Goal: Book appointment/travel/reservation

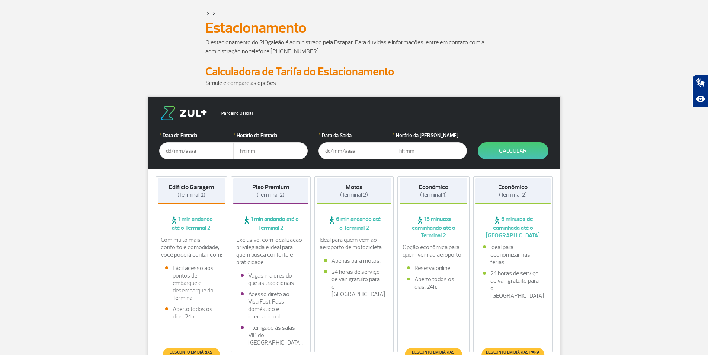
scroll to position [112, 0]
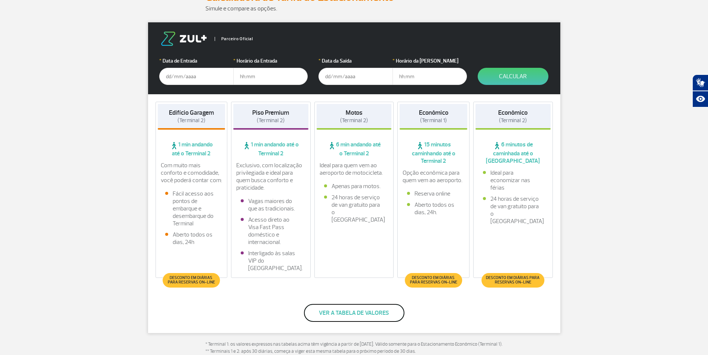
click at [379, 311] on button "Ver a tabela de valores" at bounding box center [354, 313] width 101 height 18
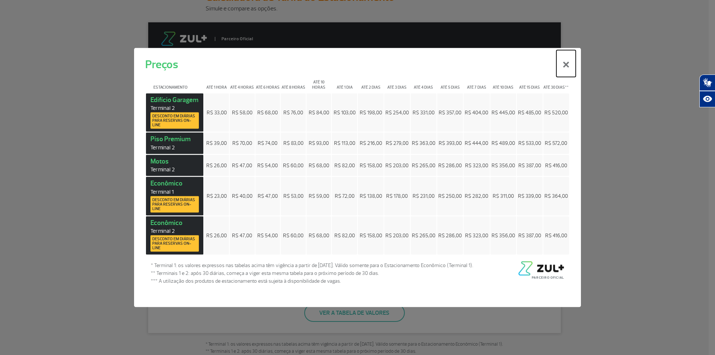
click at [565, 66] on button "×" at bounding box center [565, 63] width 19 height 27
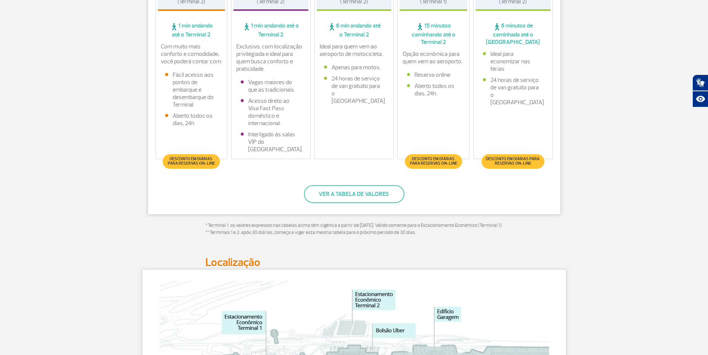
scroll to position [186, 0]
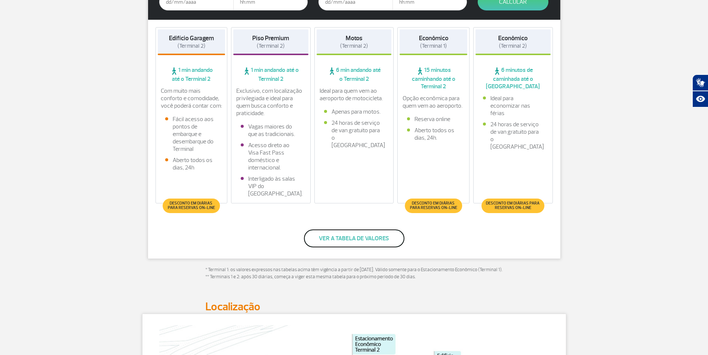
click at [344, 240] on button "Ver a tabela de valores" at bounding box center [354, 238] width 101 height 18
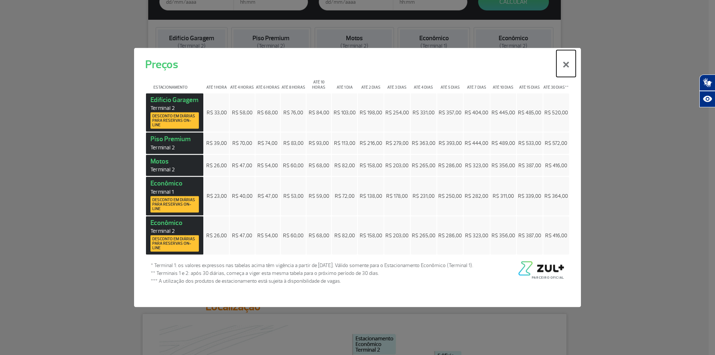
click at [565, 66] on button "×" at bounding box center [565, 63] width 19 height 27
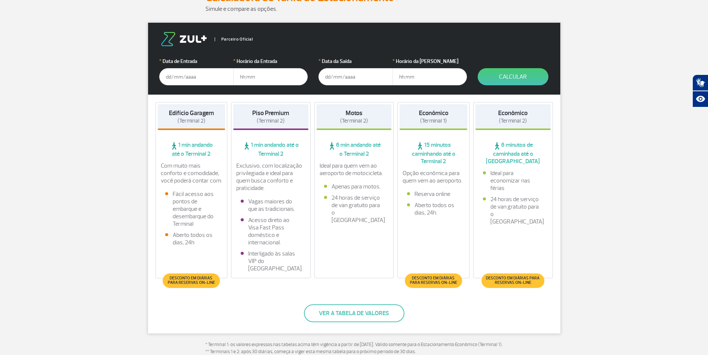
scroll to position [0, 0]
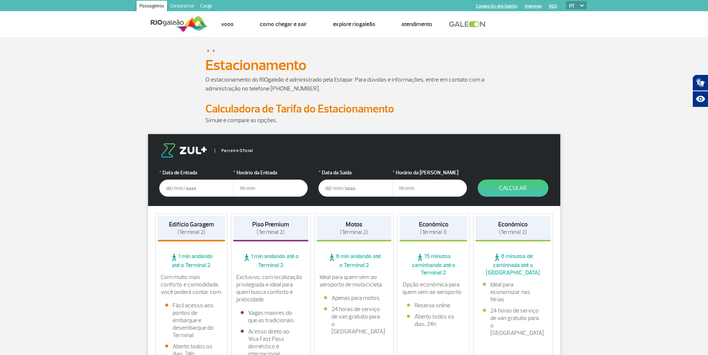
click at [176, 185] on input "text" at bounding box center [196, 187] width 74 height 17
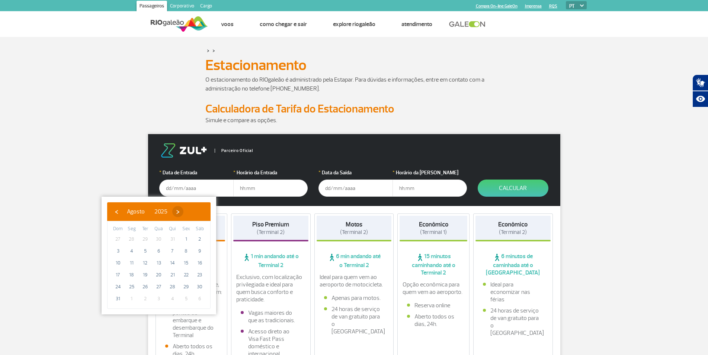
click at [184, 212] on span "›" at bounding box center [177, 211] width 11 height 11
click at [190, 212] on span "›" at bounding box center [184, 211] width 11 height 11
click at [118, 272] on span "19" at bounding box center [118, 275] width 12 height 12
type input "[DATE]"
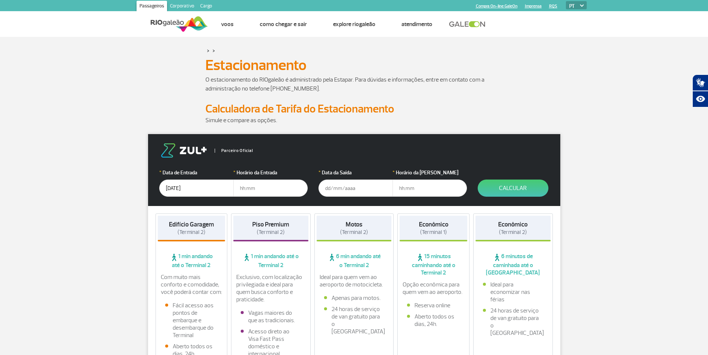
click at [264, 188] on input "text" at bounding box center [270, 187] width 74 height 17
type input "21:00"
click at [344, 190] on input "text" at bounding box center [356, 187] width 74 height 17
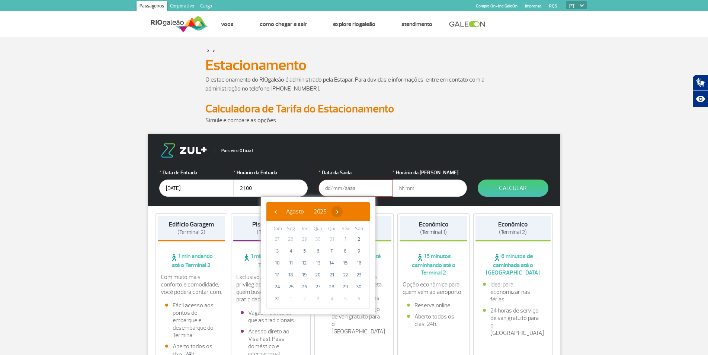
click at [343, 213] on span "›" at bounding box center [337, 211] width 11 height 11
click at [350, 213] on span "›" at bounding box center [343, 211] width 11 height 11
click at [294, 275] on span "20" at bounding box center [291, 275] width 12 height 12
type input "[DATE]"
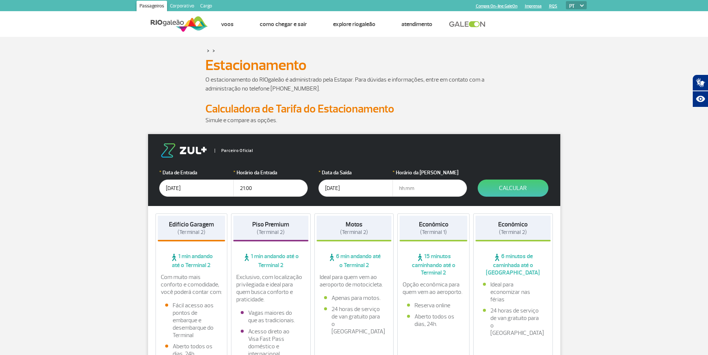
click at [424, 192] on input "text" at bounding box center [430, 187] width 74 height 17
type input "02:00"
click at [530, 189] on button "Calcular" at bounding box center [513, 187] width 71 height 17
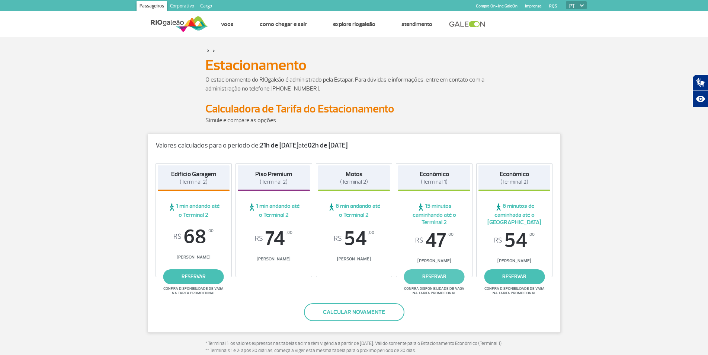
click at [431, 280] on link "reservar" at bounding box center [434, 276] width 61 height 15
